Goal: Information Seeking & Learning: Learn about a topic

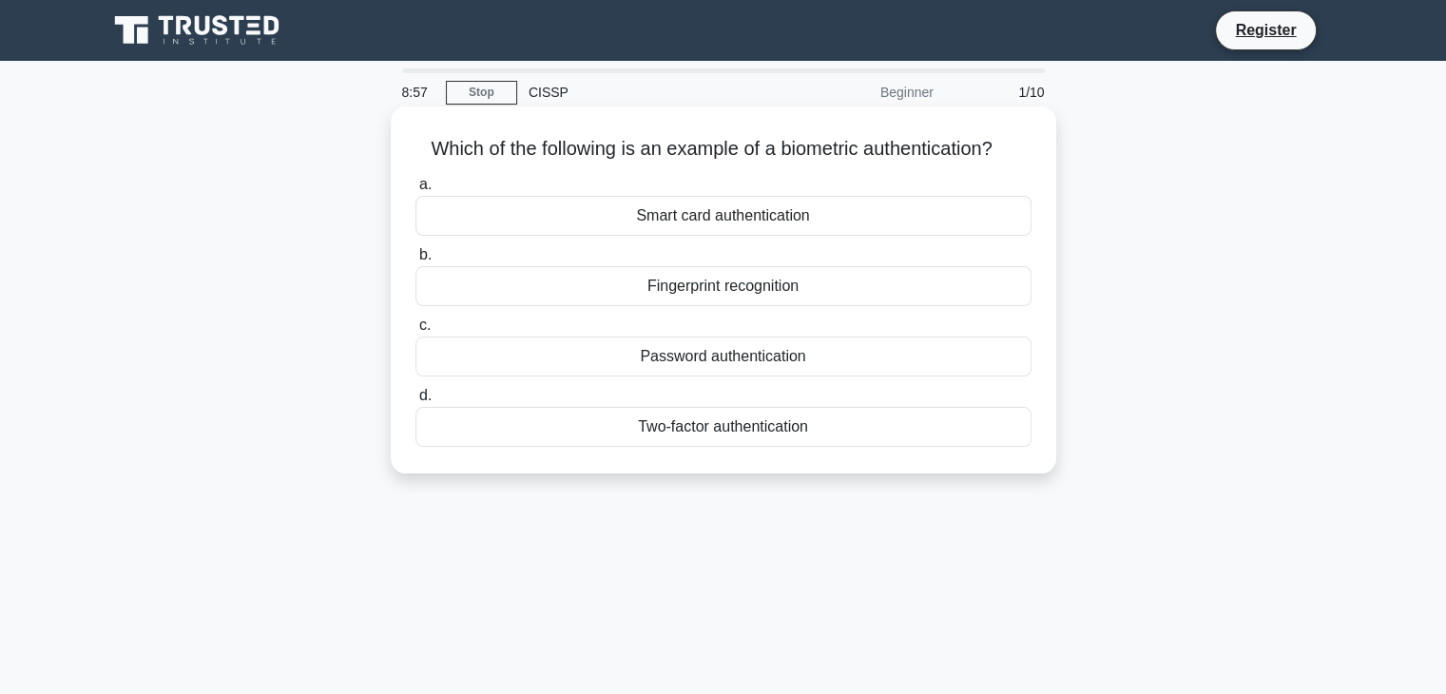
click at [598, 291] on div "Fingerprint recognition" at bounding box center [723, 286] width 616 height 40
click at [415, 261] on input "b. Fingerprint recognition" at bounding box center [415, 255] width 0 height 12
click at [791, 281] on div "Authentication" at bounding box center [723, 286] width 616 height 40
click at [415, 261] on input "b. Authentication" at bounding box center [415, 255] width 0 height 12
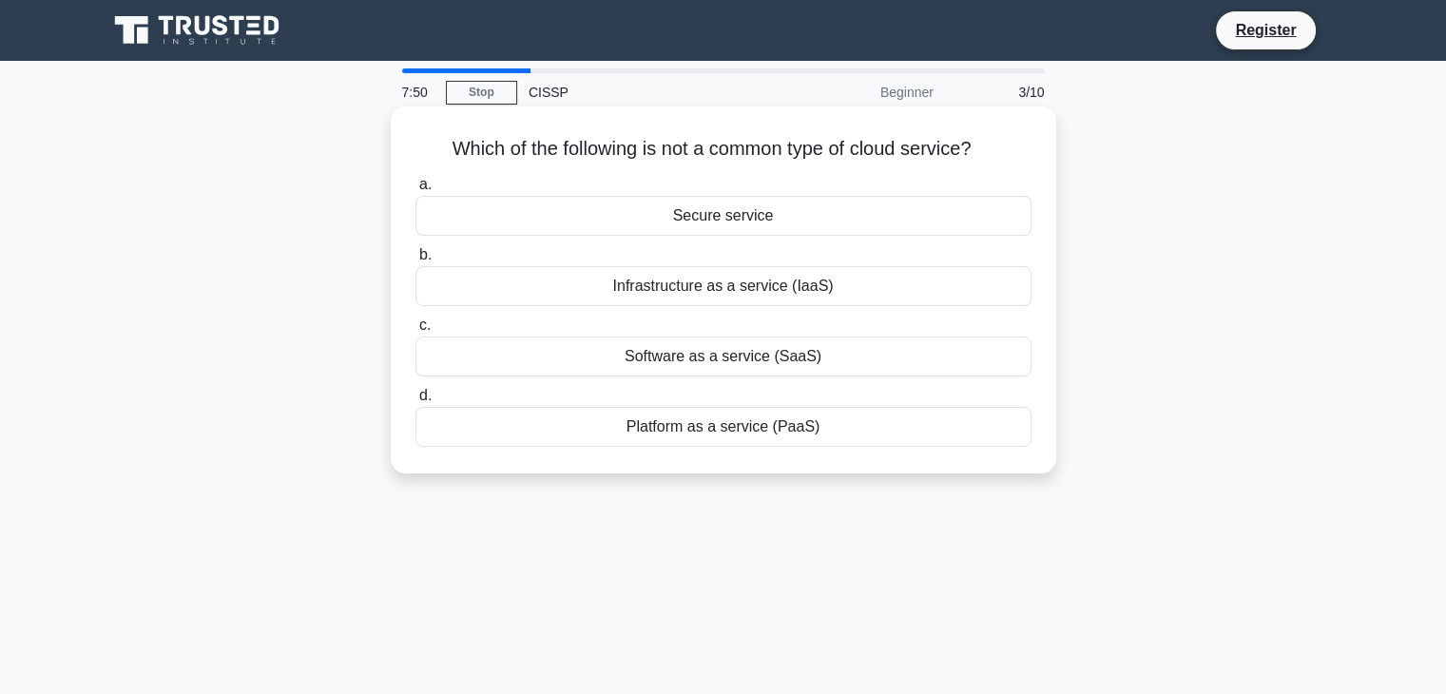
click at [881, 222] on div "Secure service" at bounding box center [723, 216] width 616 height 40
click at [415, 191] on input "a. Secure service" at bounding box center [415, 185] width 0 height 12
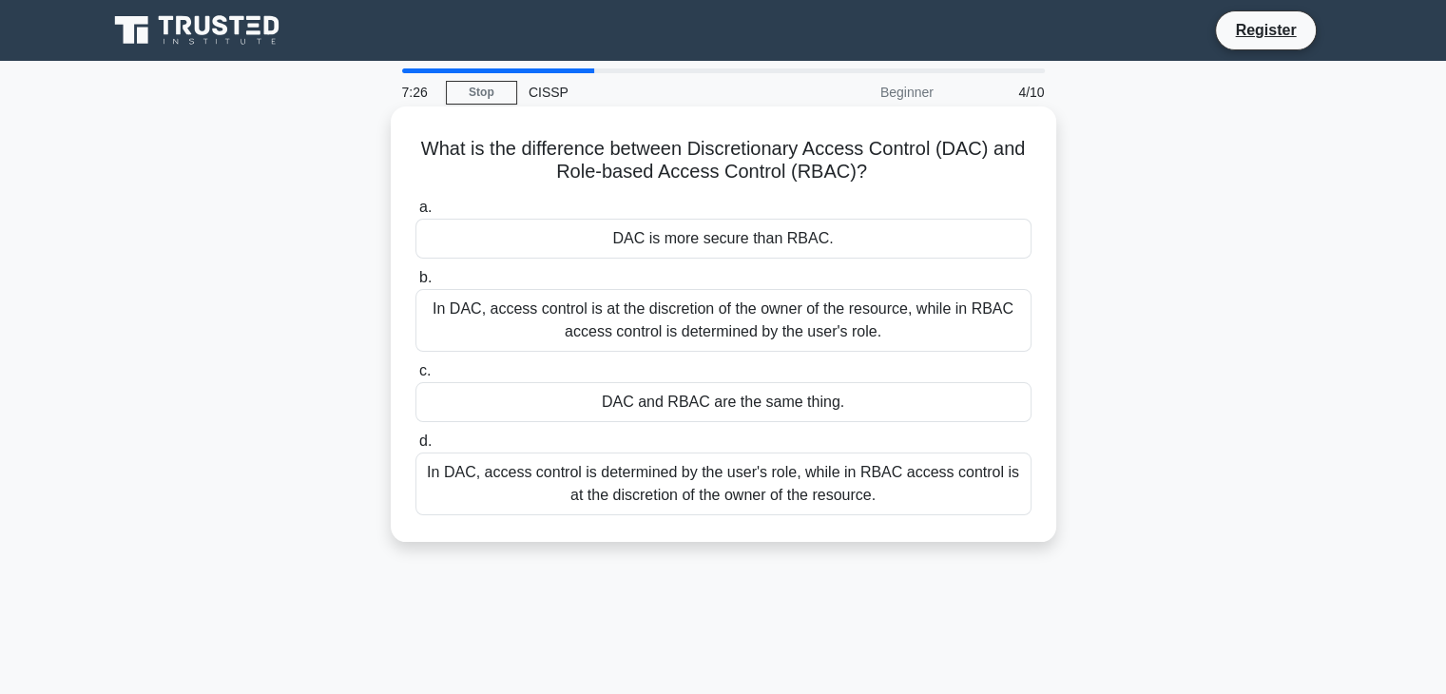
click at [831, 319] on div "In DAC, access control is at the discretion of the owner of the resource, while…" at bounding box center [723, 320] width 616 height 63
click at [415, 284] on input "b. In DAC, access control is at the discretion of the owner of the resource, wh…" at bounding box center [415, 278] width 0 height 12
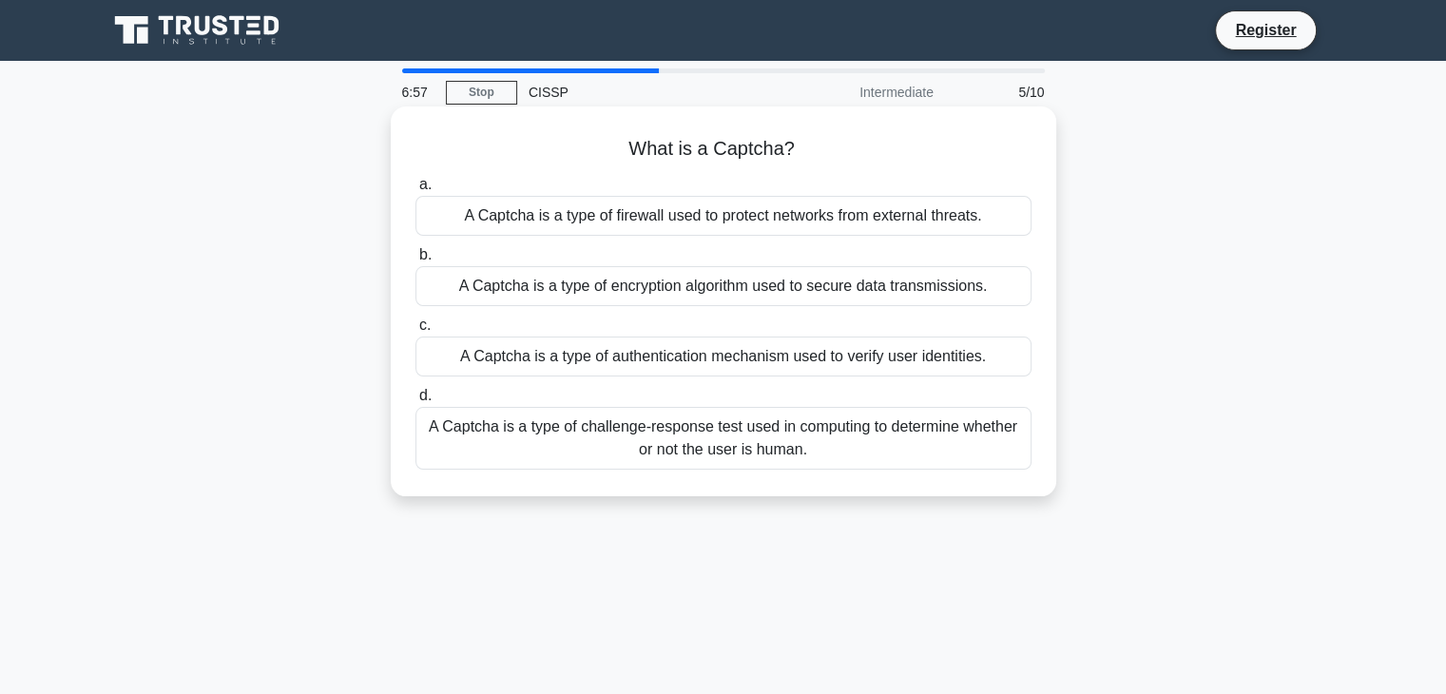
click at [885, 431] on div "A Captcha is a type of challenge-response test used in computing to determine w…" at bounding box center [723, 438] width 616 height 63
click at [415, 402] on input "d. A Captcha is a type of challenge-response test used in computing to determin…" at bounding box center [415, 396] width 0 height 12
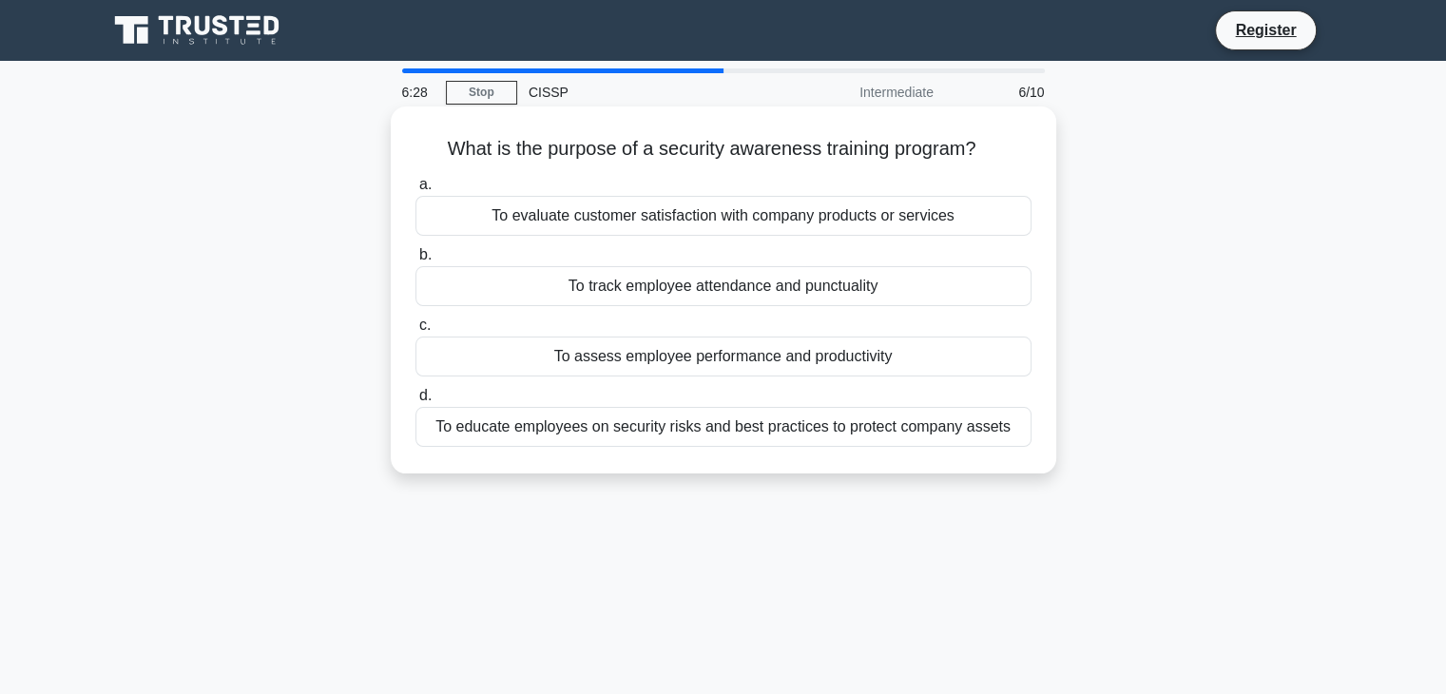
click at [955, 434] on div "To educate employees on security risks and best practices to protect company as…" at bounding box center [723, 427] width 616 height 40
click at [415, 402] on input "d. To educate employees on security risks and best practices to protect company…" at bounding box center [415, 396] width 0 height 12
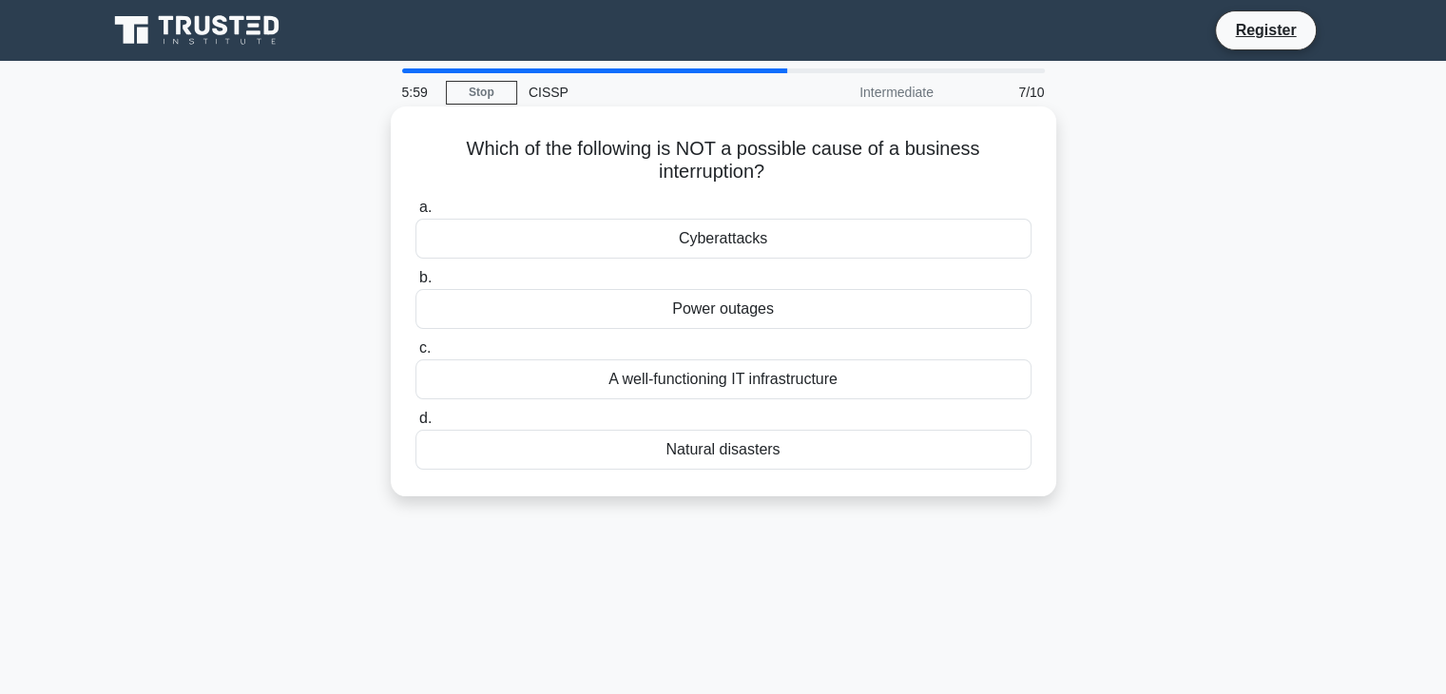
click at [888, 385] on div "A well-functioning IT infrastructure" at bounding box center [723, 379] width 616 height 40
click at [415, 355] on input "c. A well-functioning IT infrastructure" at bounding box center [415, 348] width 0 height 12
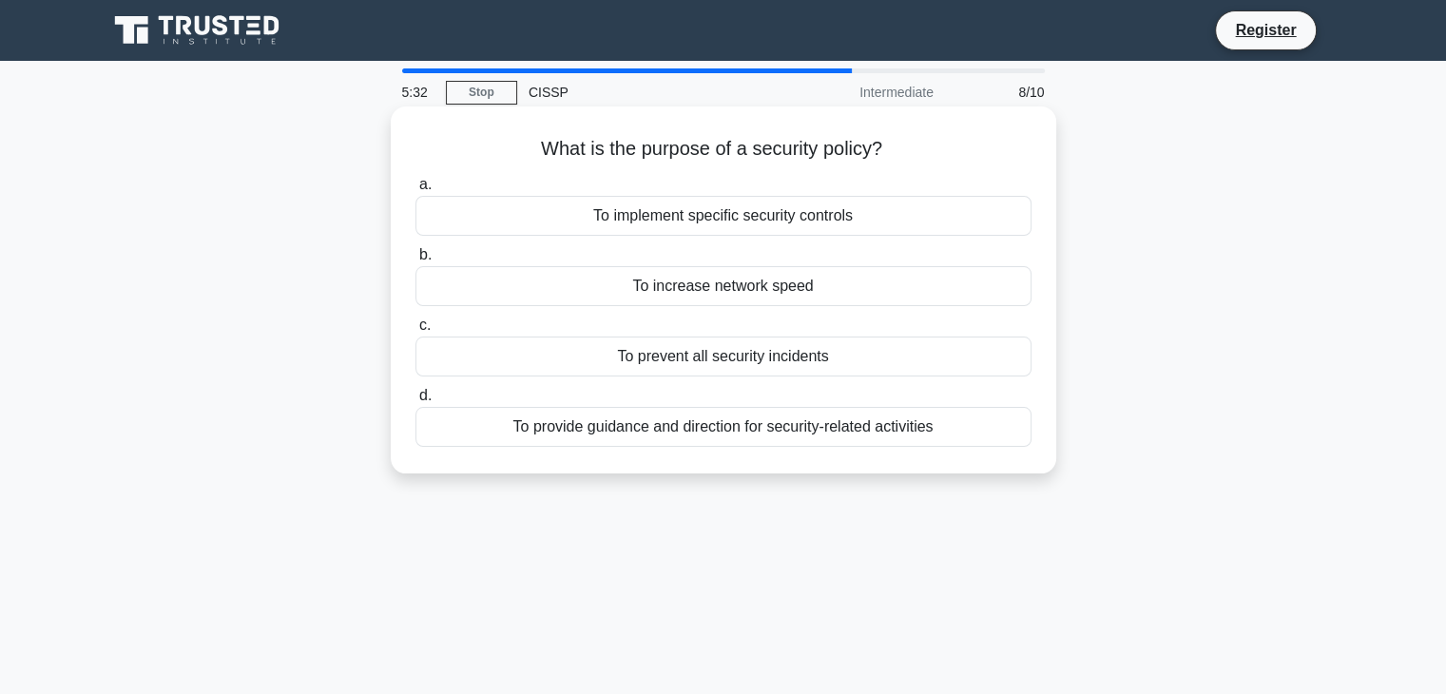
click at [757, 424] on div "To provide guidance and direction for security-related activities" at bounding box center [723, 427] width 616 height 40
click at [415, 402] on input "d. To provide guidance and direction for security-related activities" at bounding box center [415, 396] width 0 height 12
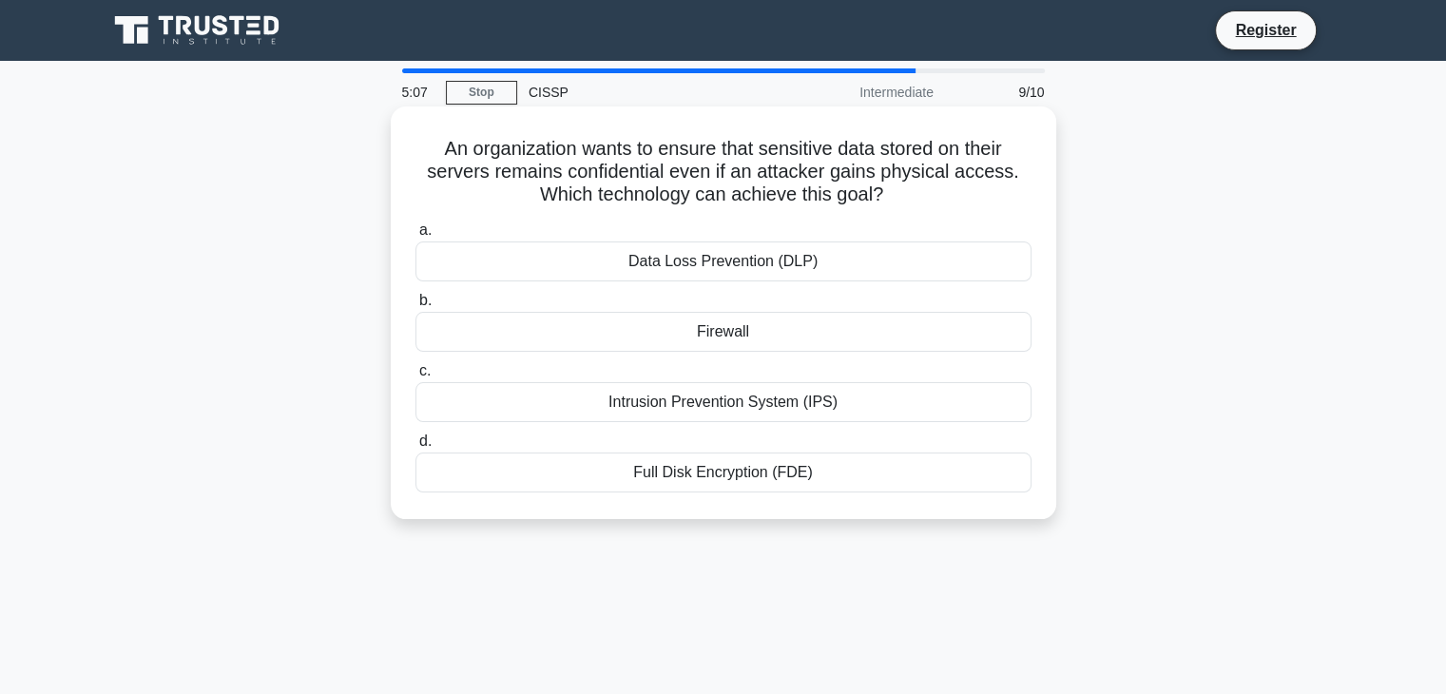
click at [962, 474] on div "Full Disk Encryption (FDE)" at bounding box center [723, 473] width 616 height 40
click at [415, 448] on input "d. Full Disk Encryption (FDE)" at bounding box center [415, 441] width 0 height 12
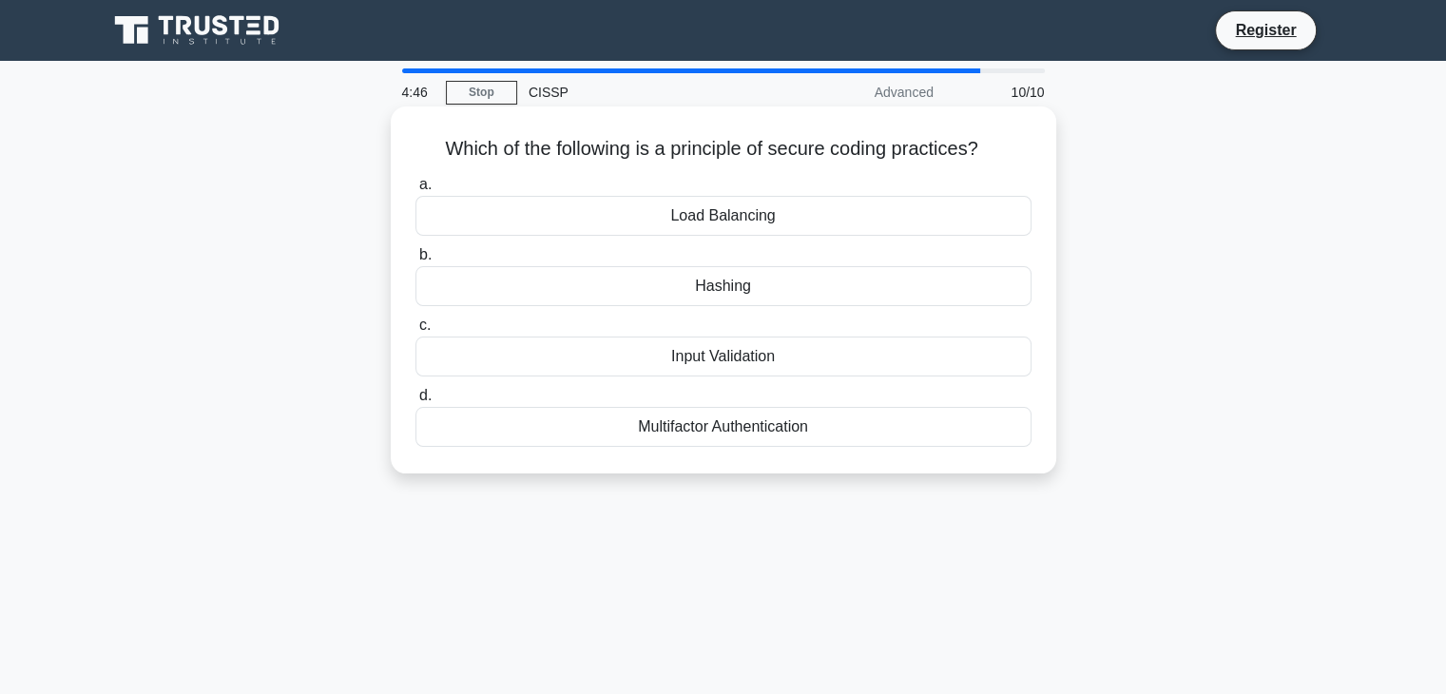
click at [951, 371] on div "Input Validation" at bounding box center [723, 357] width 616 height 40
click at [415, 332] on input "c. Input Validation" at bounding box center [415, 325] width 0 height 12
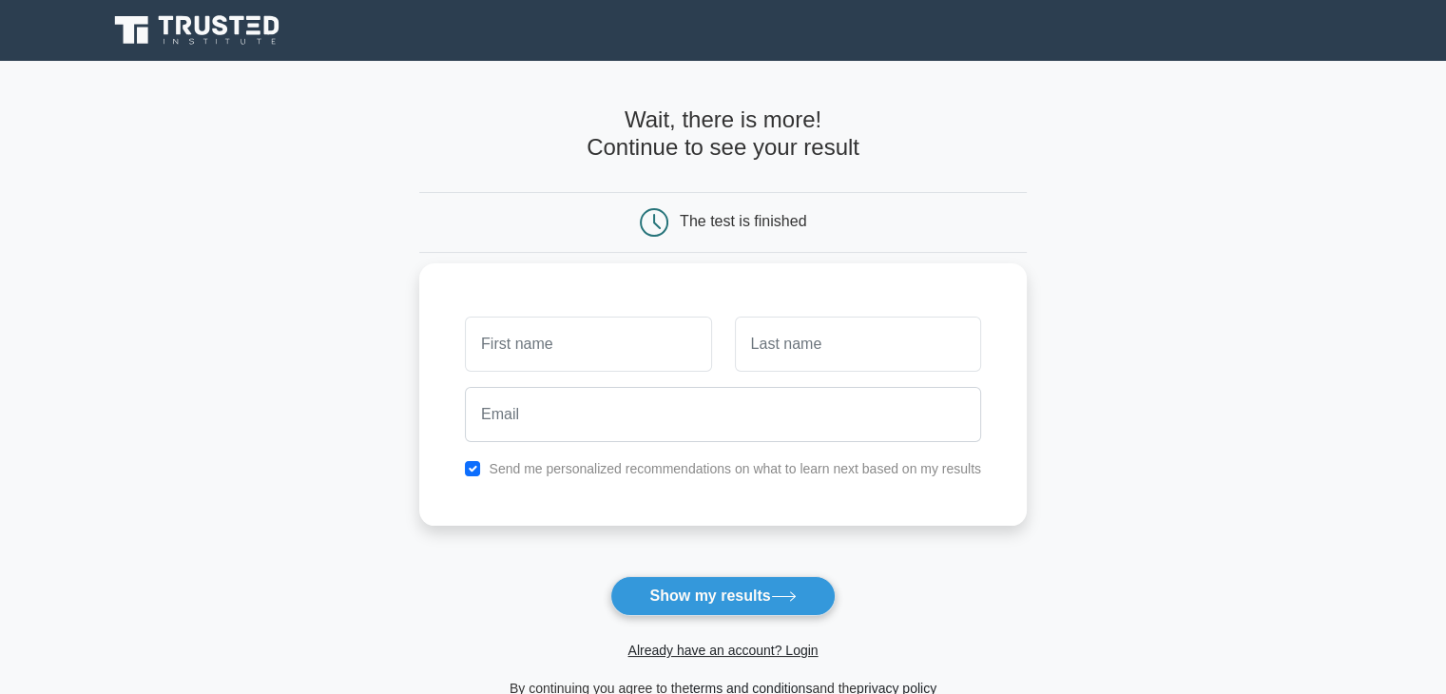
type input "W"
type input "[PERSON_NAME]"
click at [894, 355] on input "text" at bounding box center [858, 344] width 246 height 55
type input "Williams James"
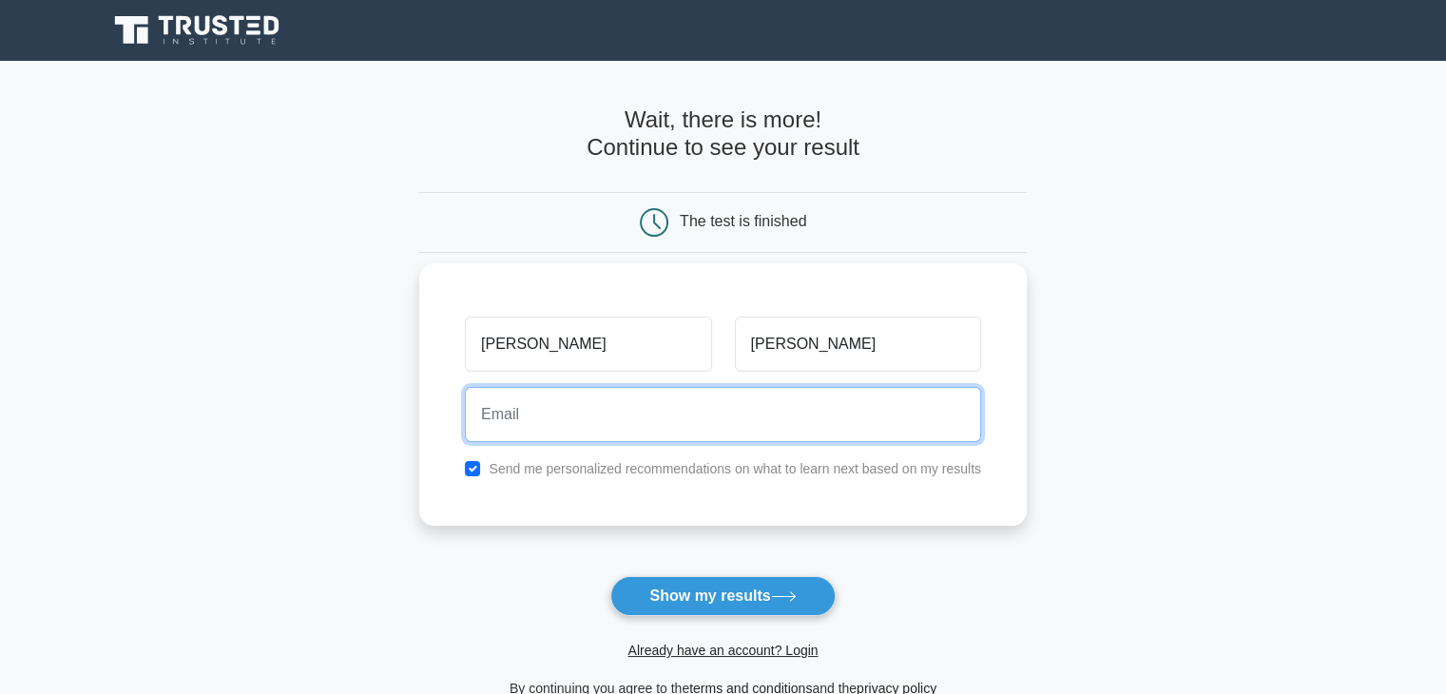
click at [847, 415] on input "email" at bounding box center [723, 414] width 516 height 55
type input "williamongagna@gmail.com"
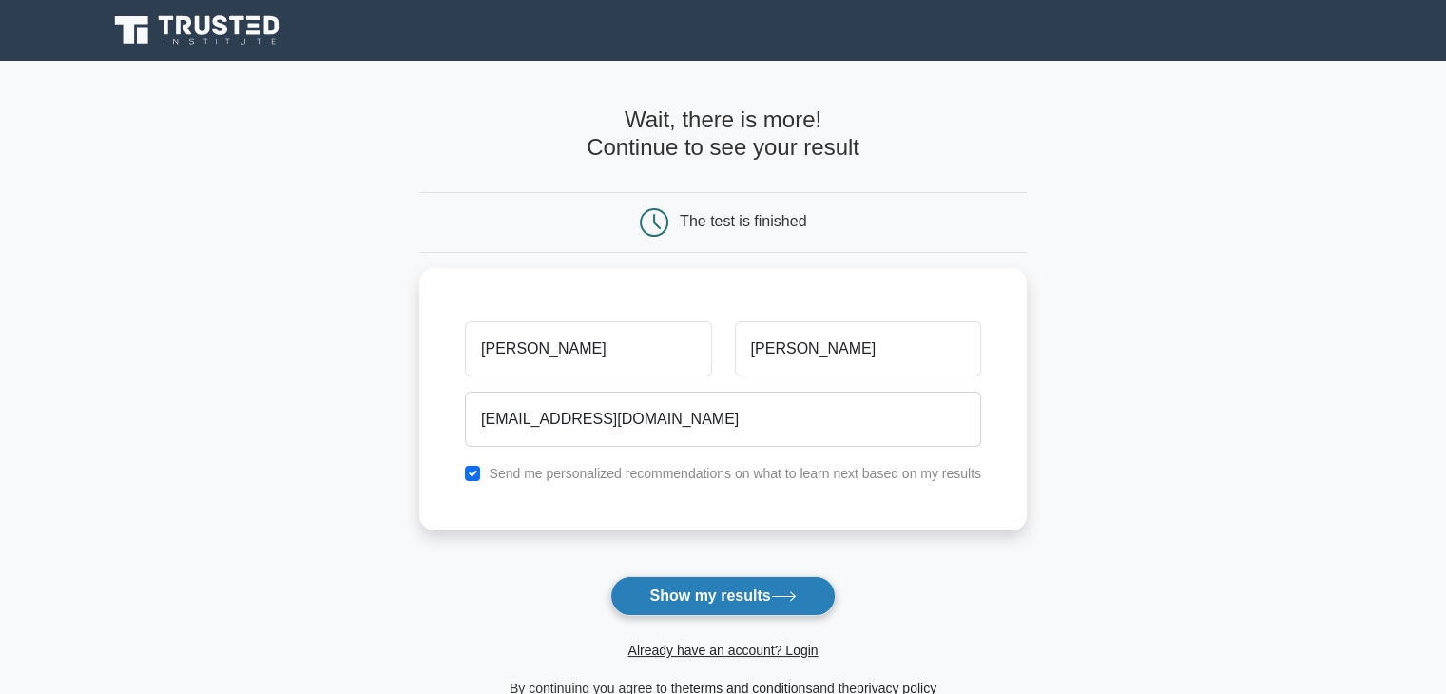
click at [696, 602] on button "Show my results" at bounding box center [722, 596] width 224 height 40
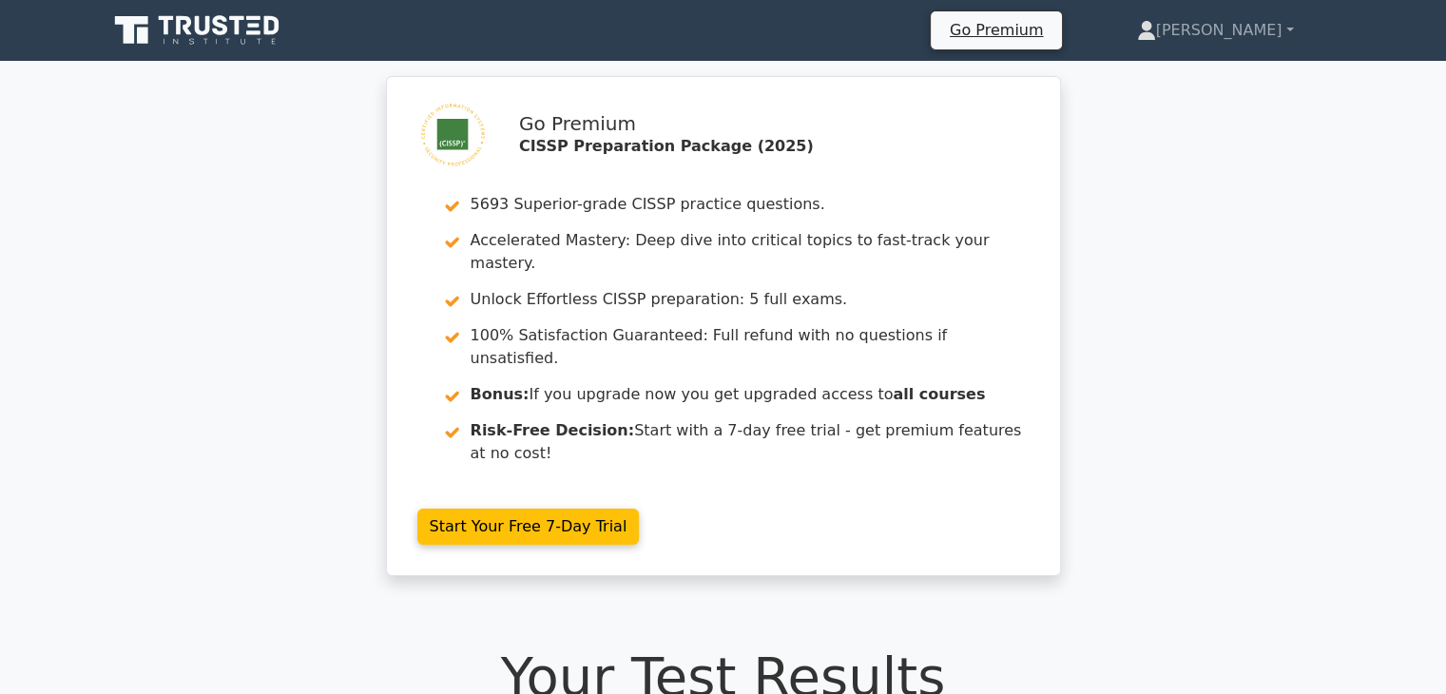
click at [1178, 645] on h1 "Your Test Results" at bounding box center [723, 677] width 1232 height 64
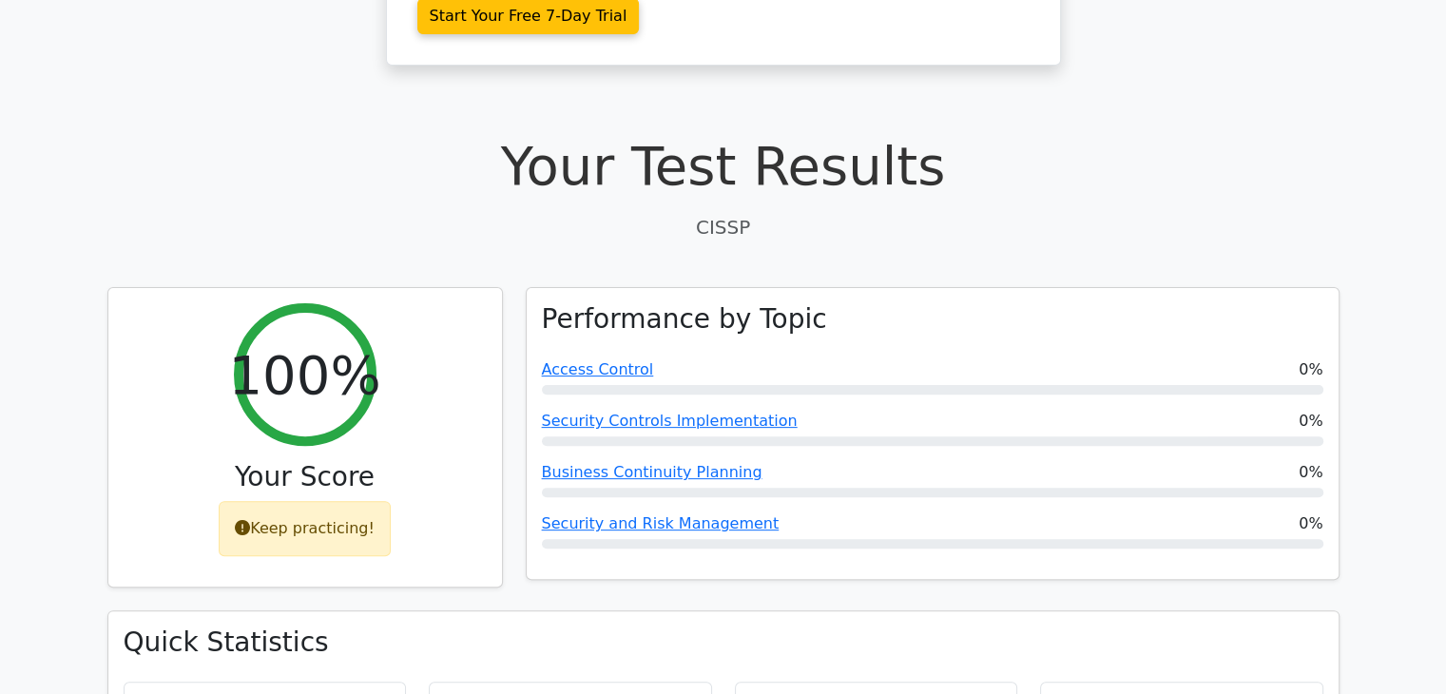
scroll to position [531, 0]
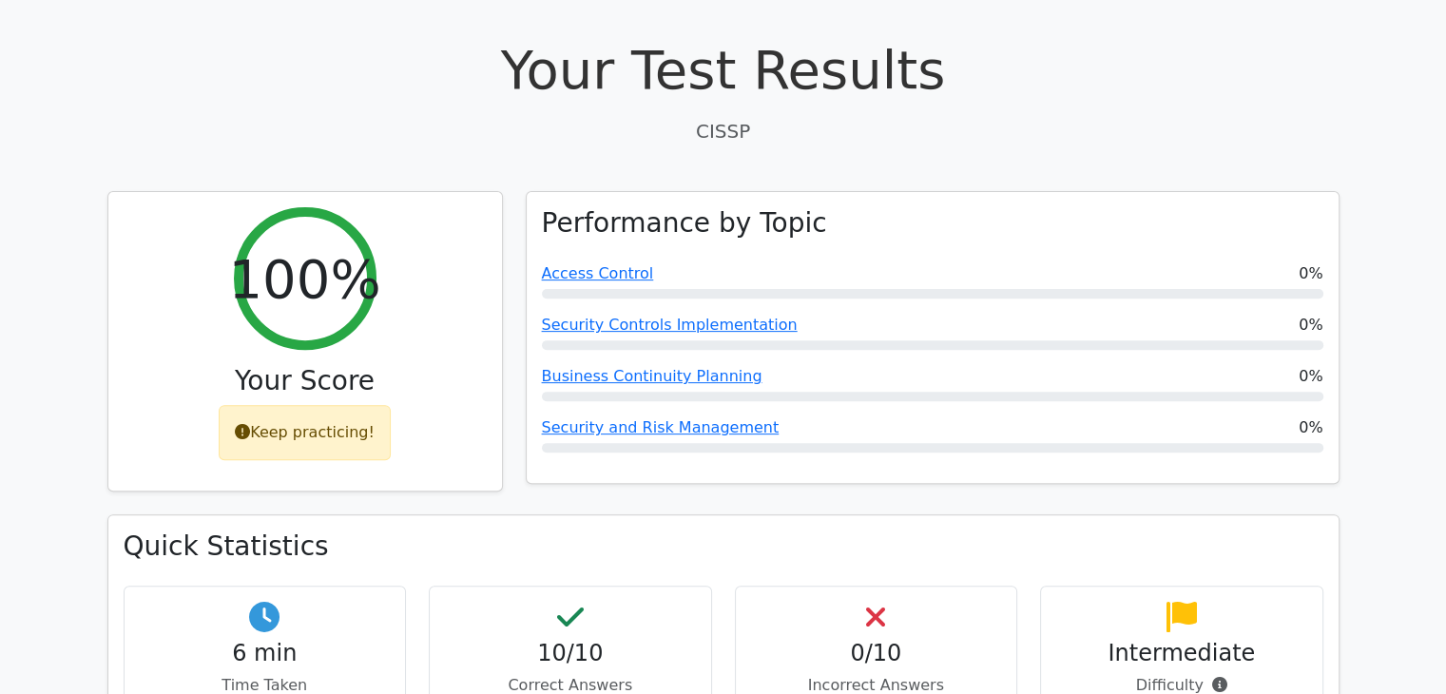
scroll to position [639, 0]
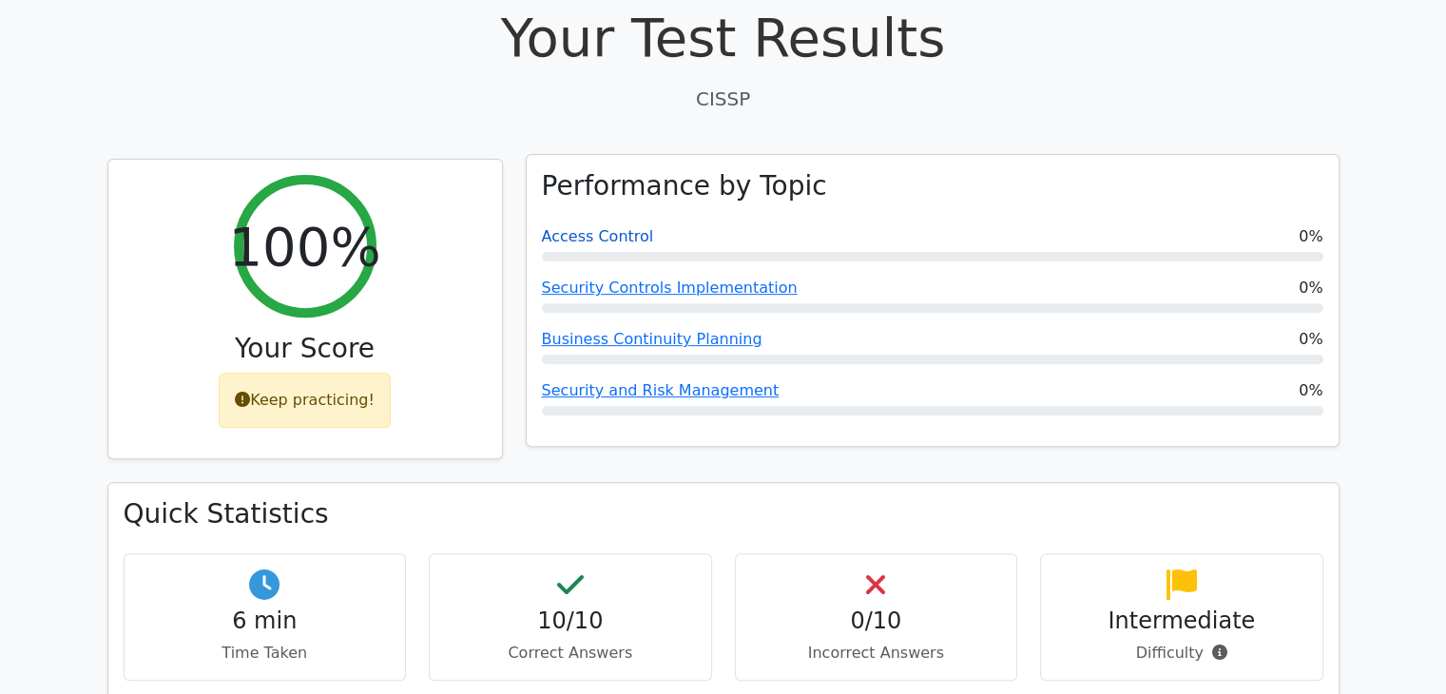
click at [591, 227] on link "Access Control" at bounding box center [598, 236] width 112 height 18
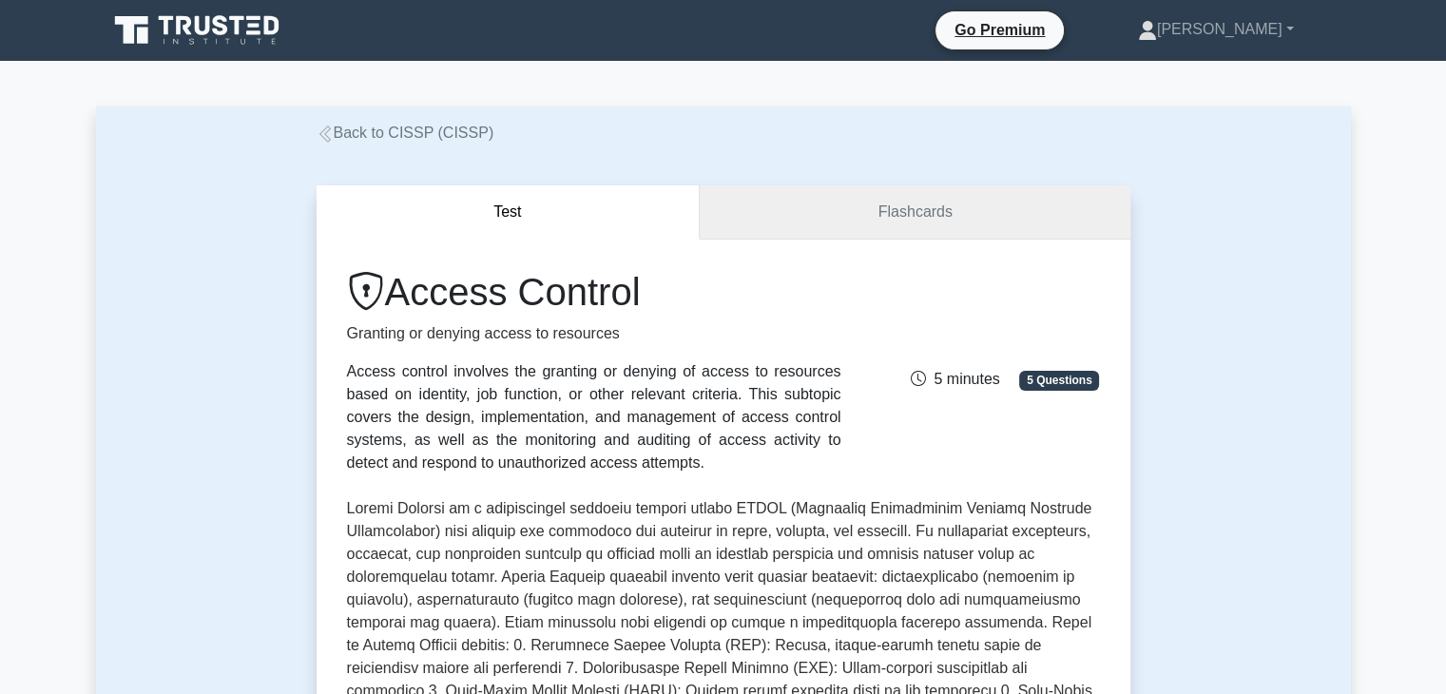
click at [903, 225] on link "Flashcards" at bounding box center [915, 212] width 430 height 54
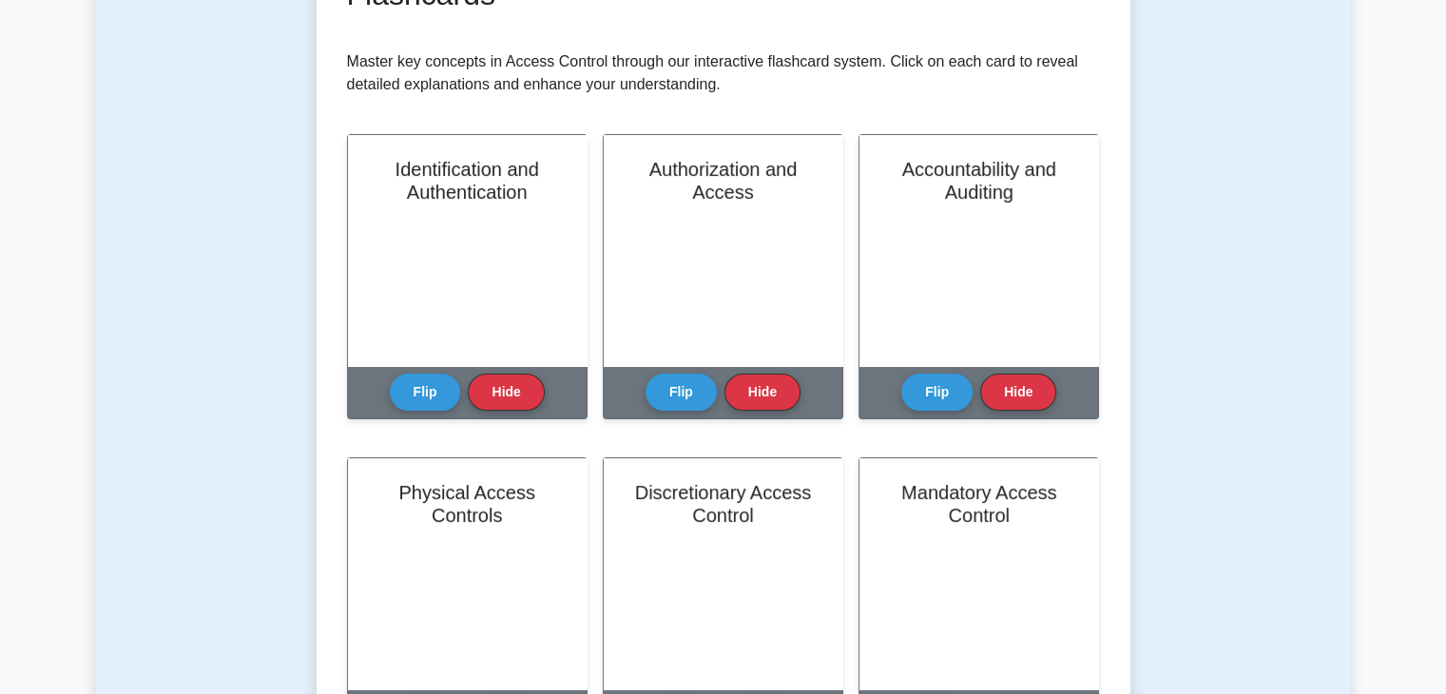
scroll to position [319, 0]
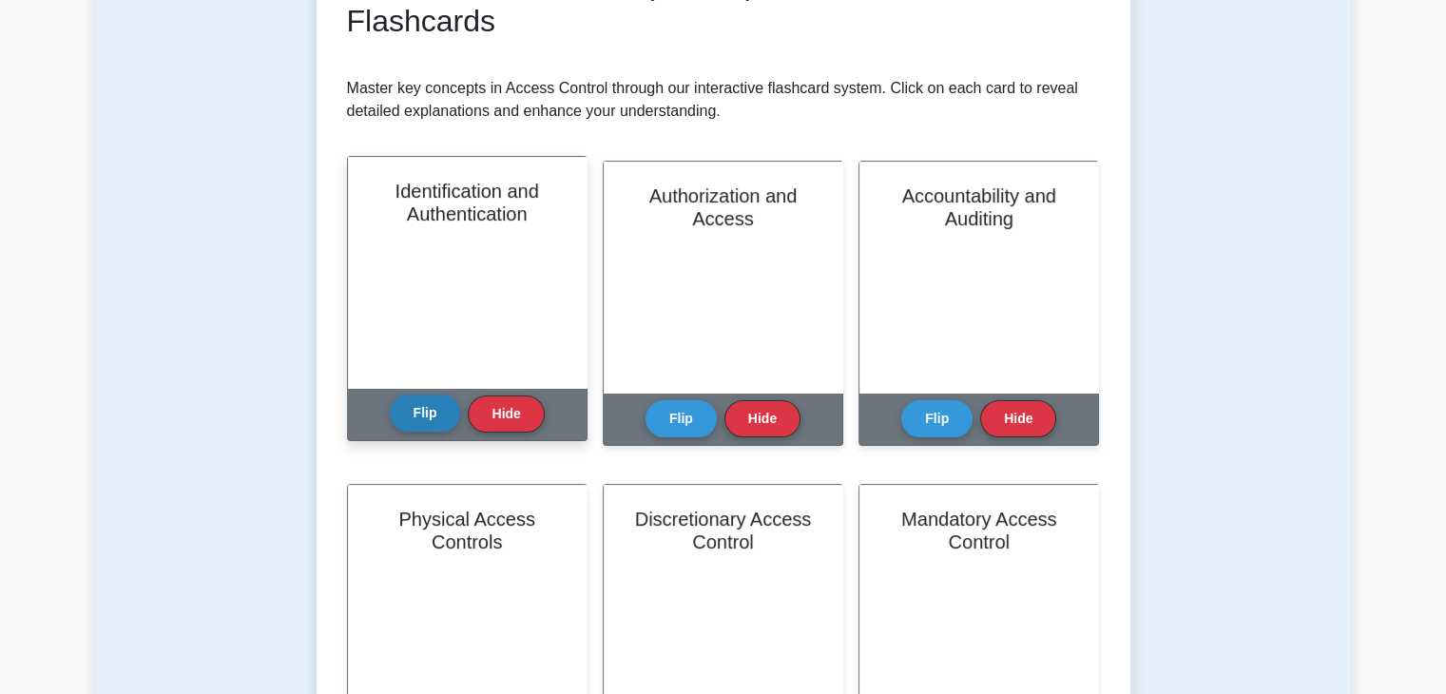
click at [419, 413] on button "Flip" at bounding box center [425, 413] width 71 height 37
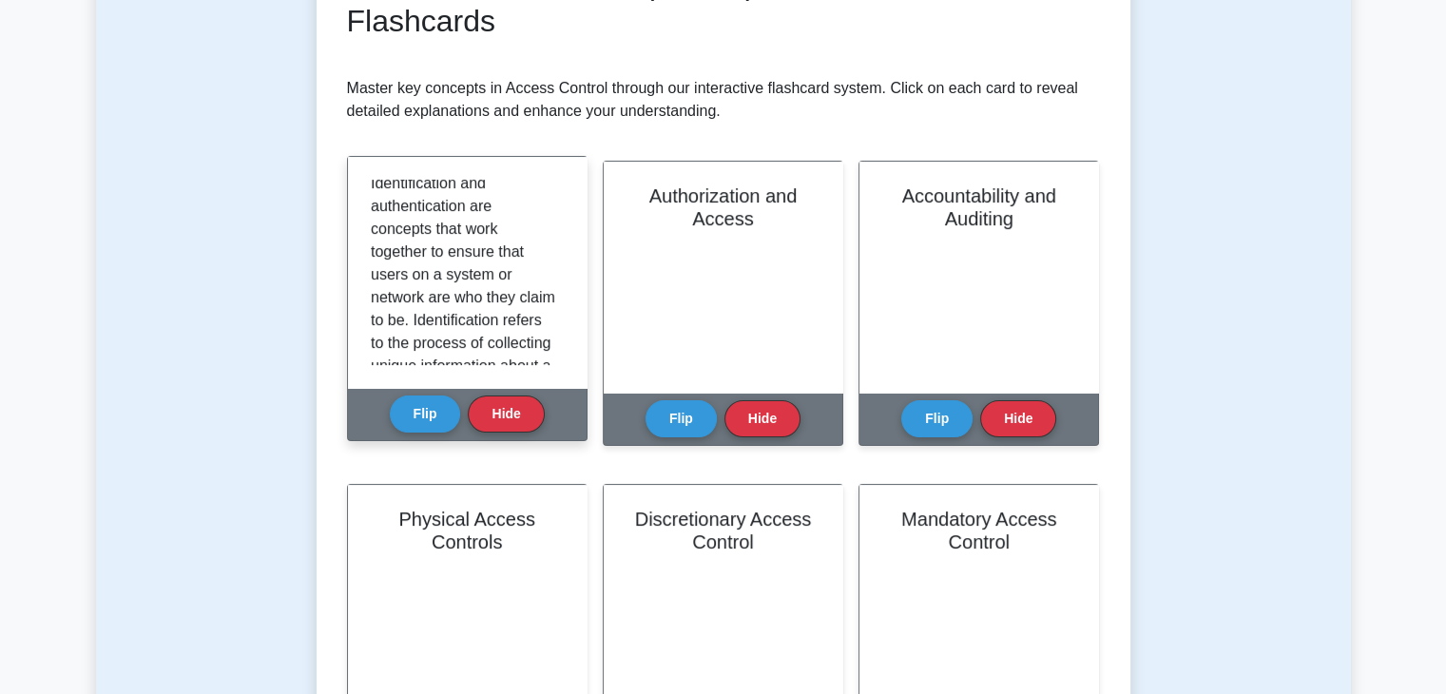
scroll to position [0, 0]
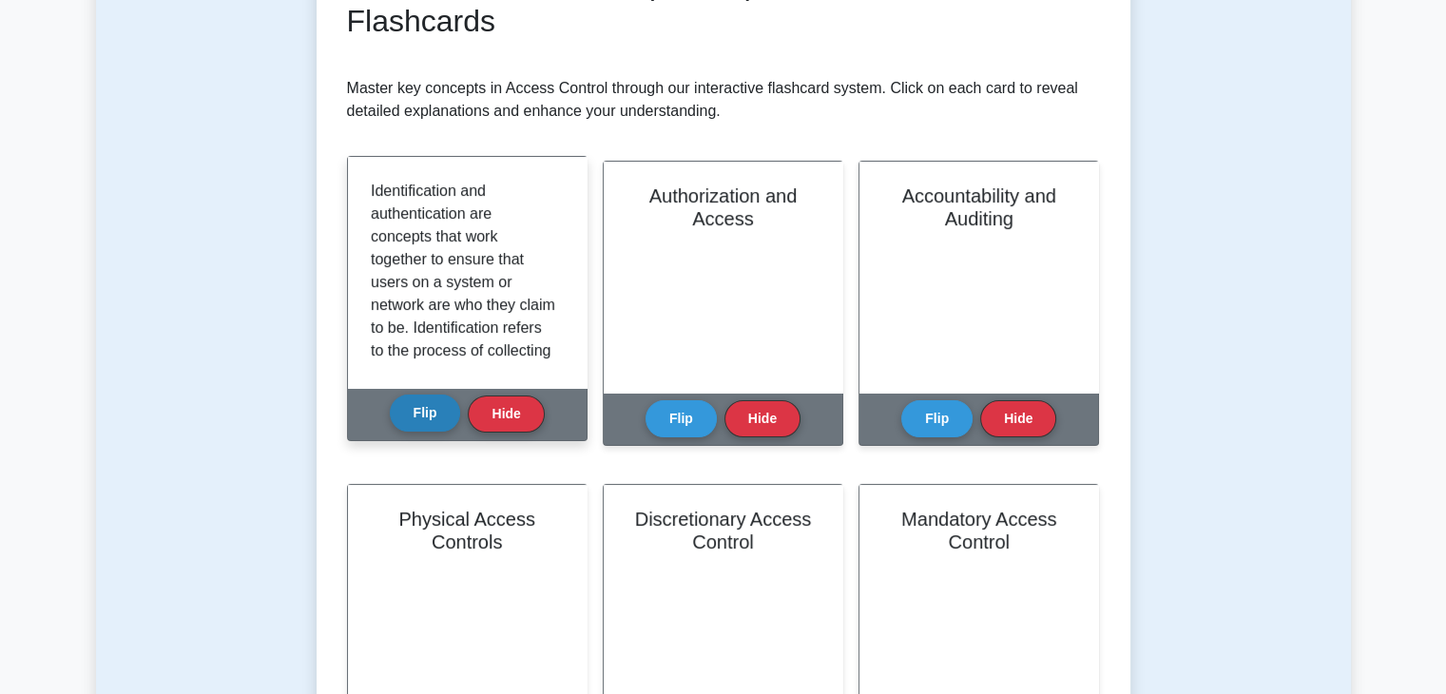
click at [418, 423] on button "Flip" at bounding box center [425, 413] width 71 height 37
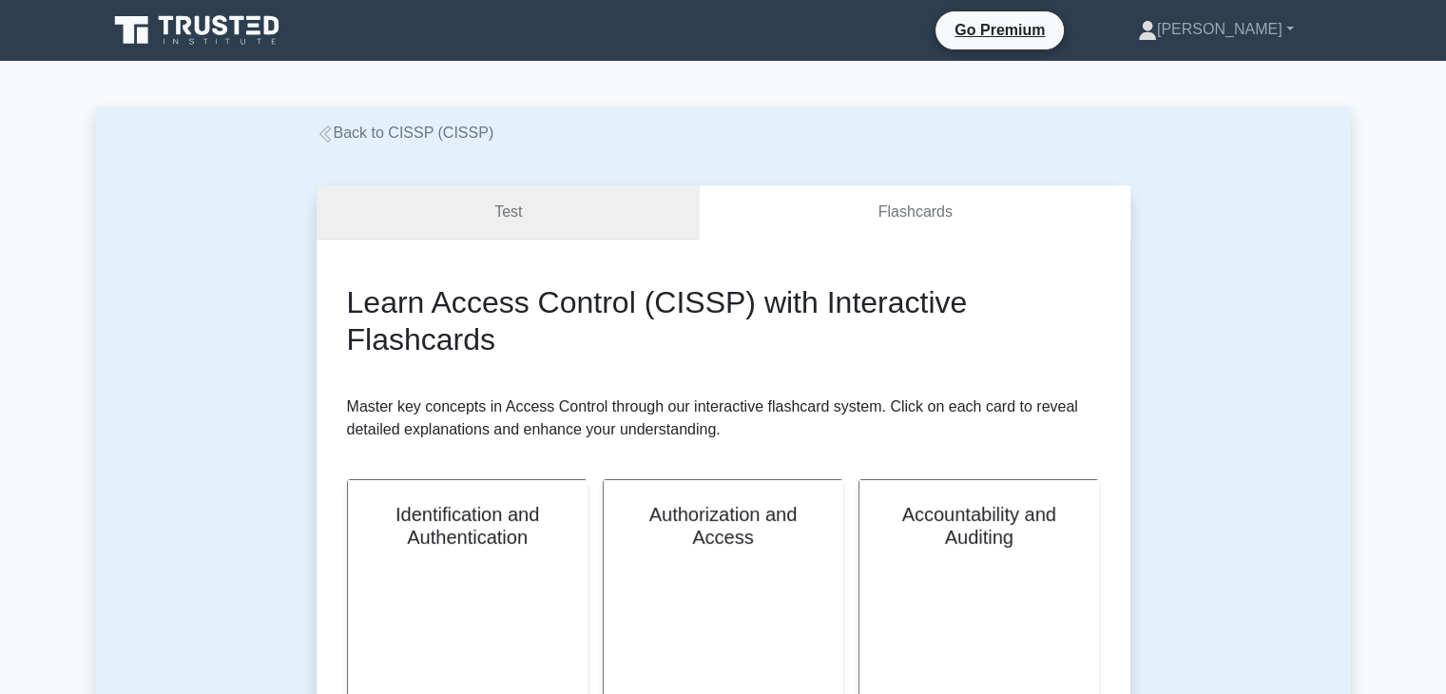
click at [483, 198] on link "Test" at bounding box center [509, 212] width 384 height 54
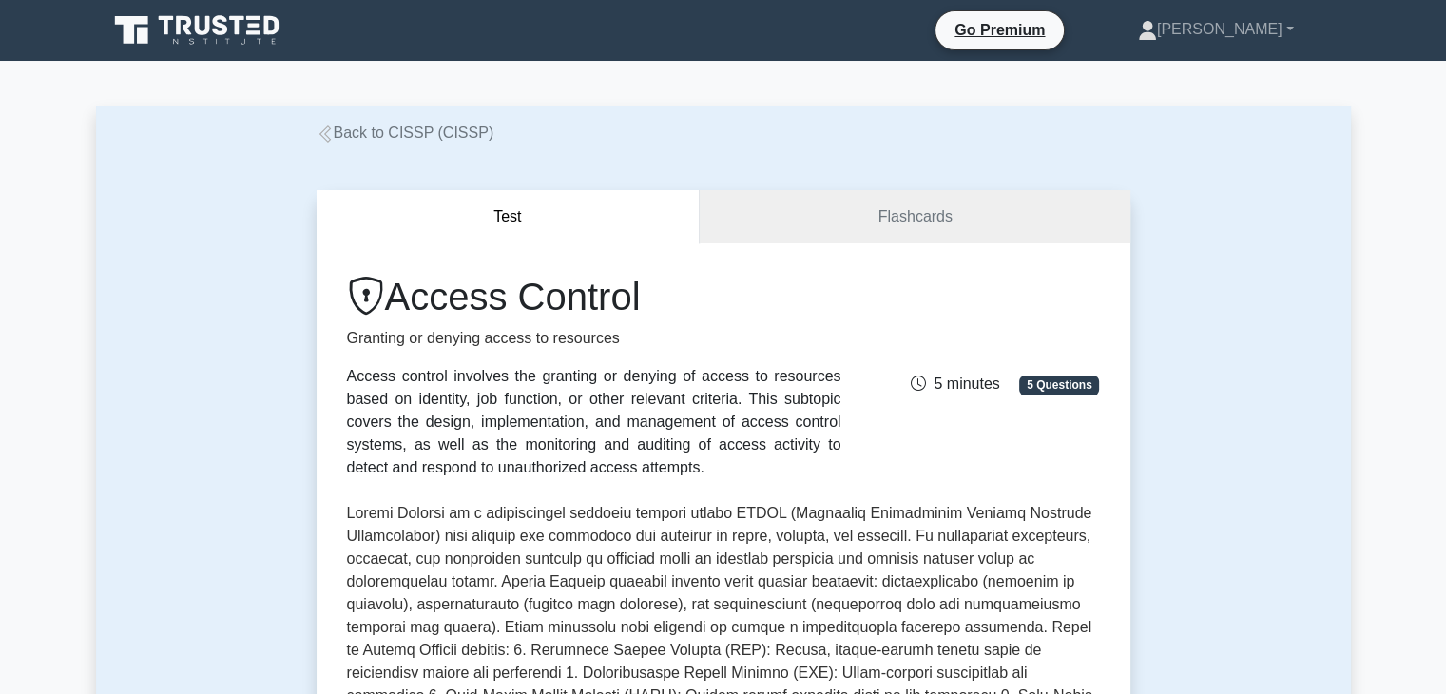
scroll to position [607, 0]
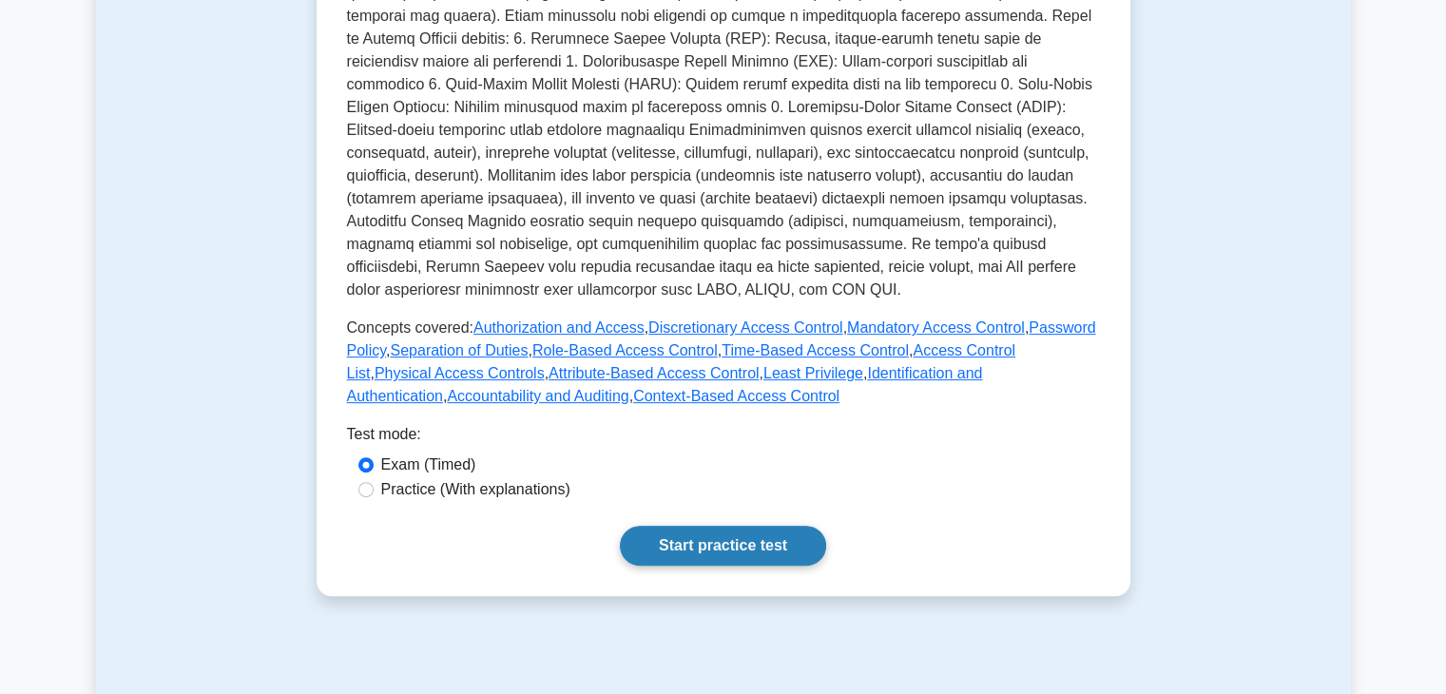
click at [669, 534] on link "Start practice test" at bounding box center [723, 546] width 206 height 40
